Goal: Task Accomplishment & Management: Complete application form

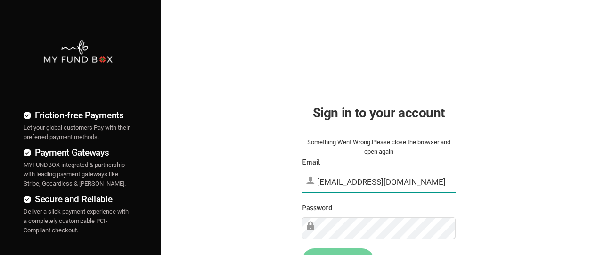
type input "[EMAIL_ADDRESS][DOMAIN_NAME]"
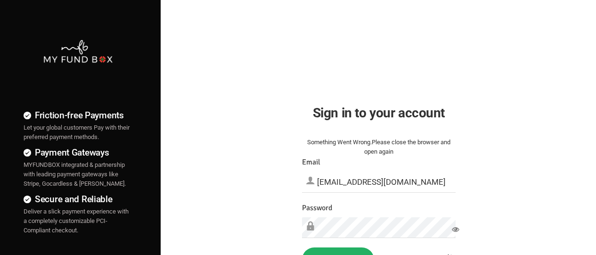
click at [338, 251] on button "Sign in" at bounding box center [338, 259] width 72 height 24
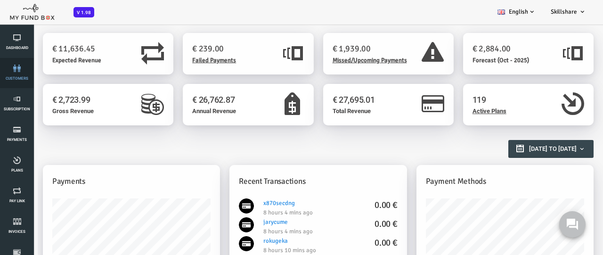
click at [17, 73] on link "customers" at bounding box center [17, 73] width 28 height 30
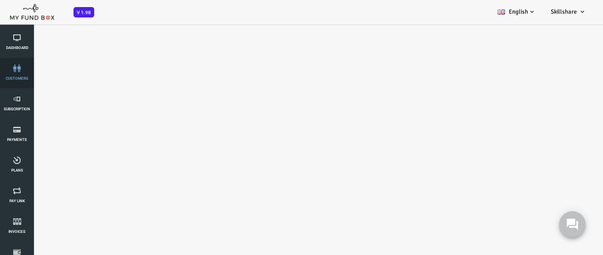
select select "100"
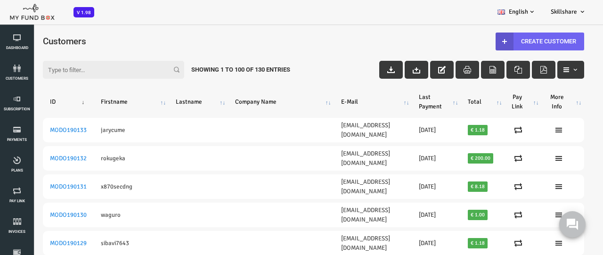
click at [509, 41] on link "Create Customer" at bounding box center [515, 41] width 89 height 18
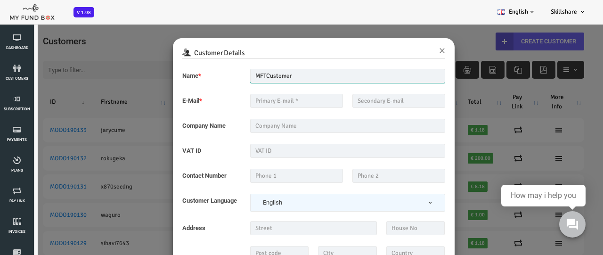
type input "MFTCustomer"
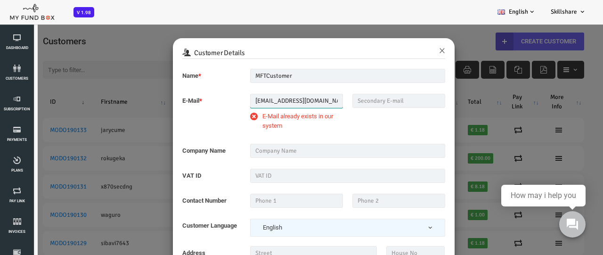
type input "MFT_Email1@gmail.com"
type input "MFT_TEST_Company"
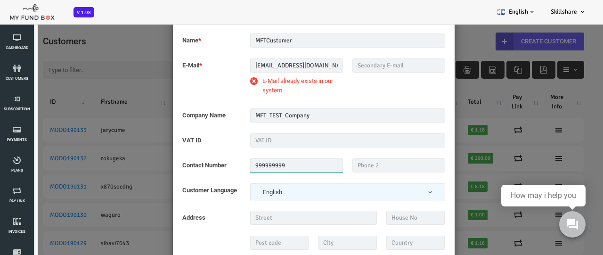
scroll to position [24, 0]
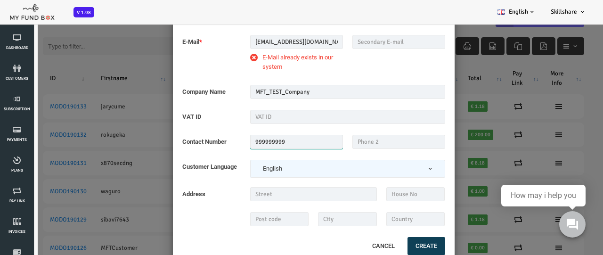
type input "999999999"
click at [401, 245] on button "Create" at bounding box center [402, 246] width 38 height 18
